Goal: Task Accomplishment & Management: Manage account settings

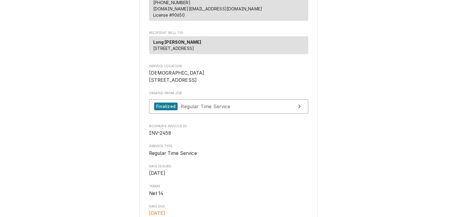
scroll to position [79, 0]
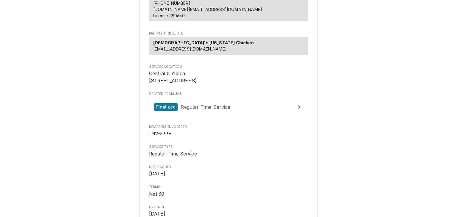
scroll to position [78, 0]
